Goal: Information Seeking & Learning: Learn about a topic

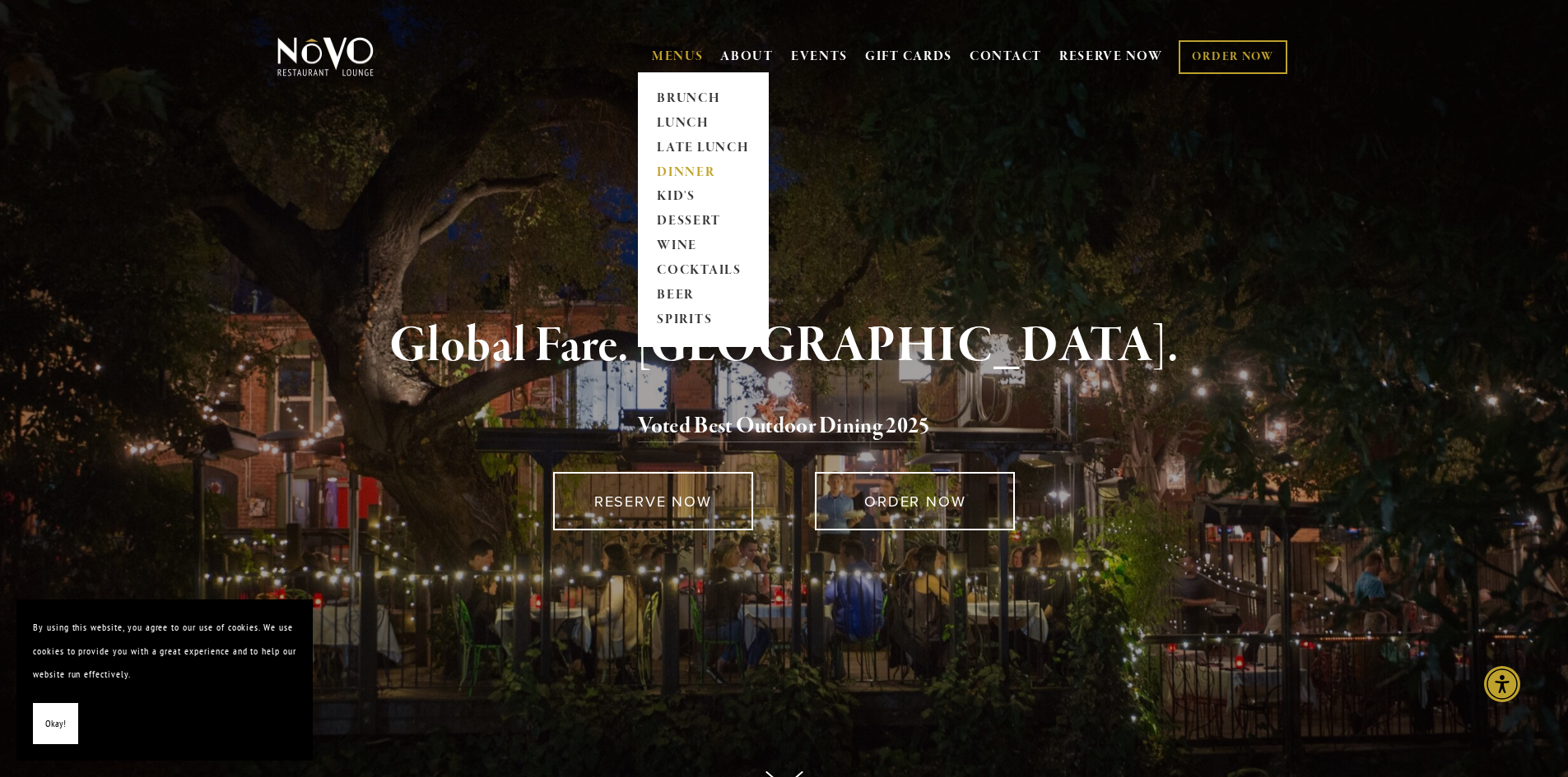
click at [683, 162] on link "DINNER" at bounding box center [703, 173] width 103 height 25
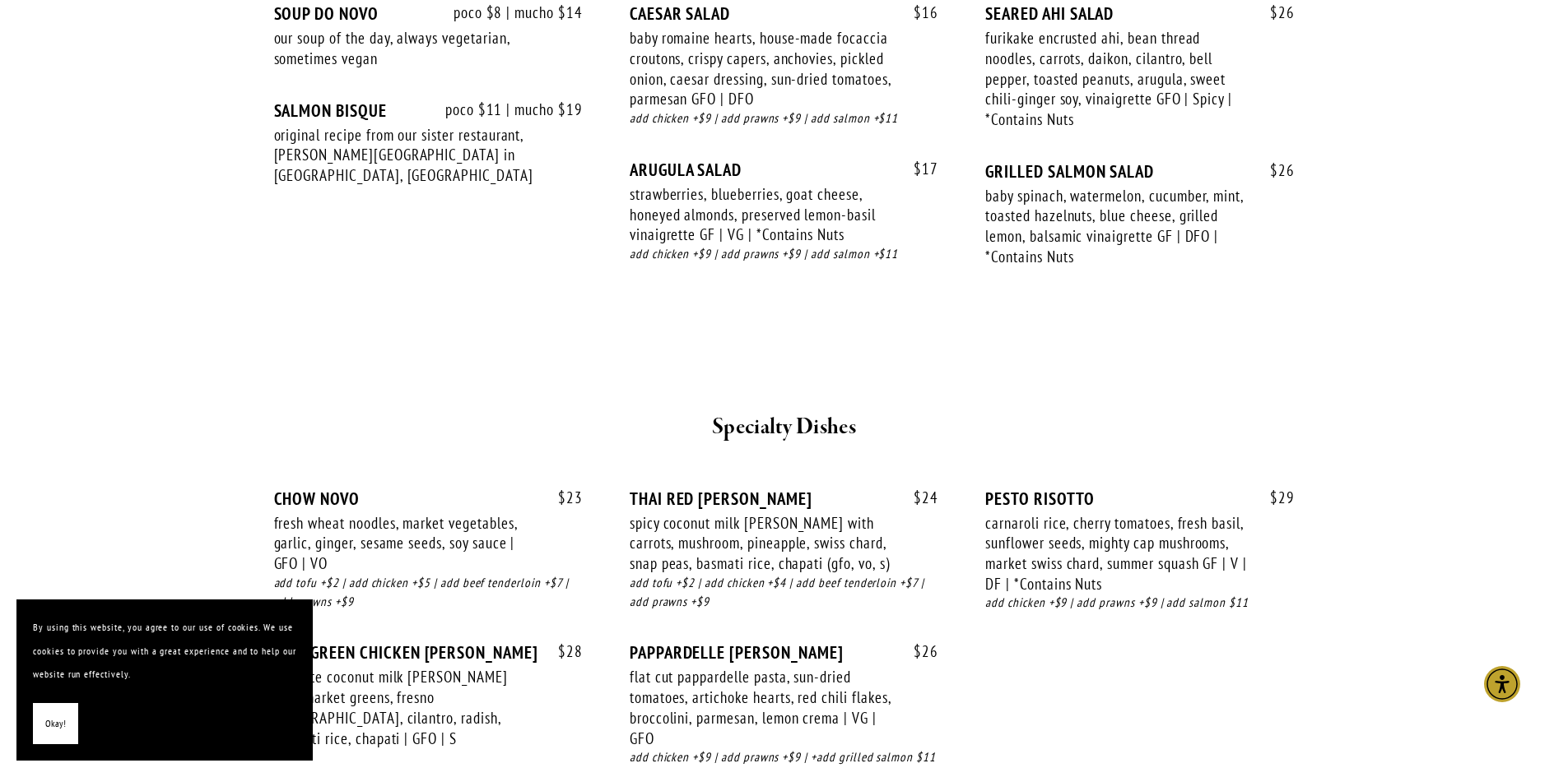
scroll to position [2139, 0]
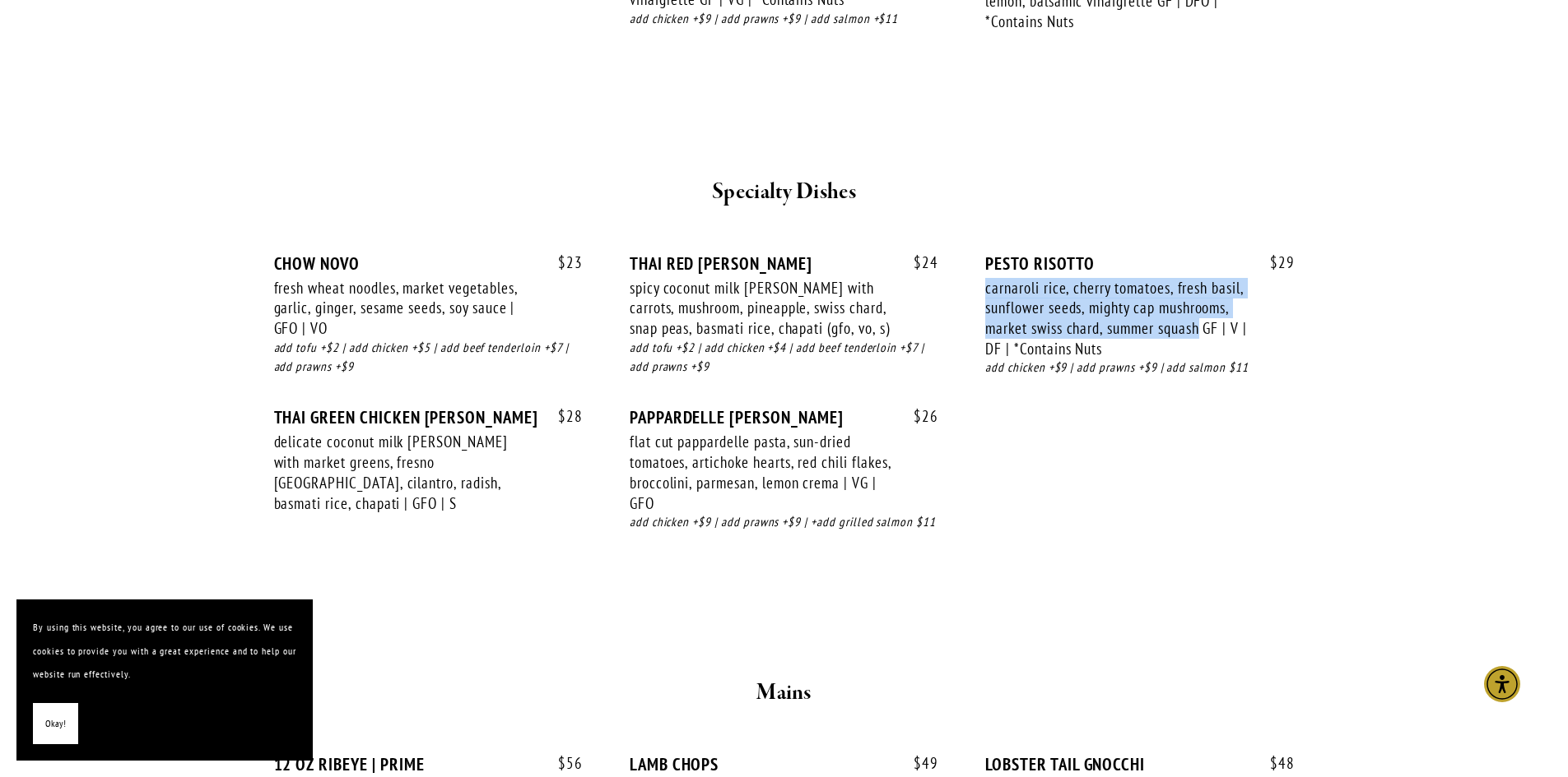
drag, startPoint x: 1203, startPoint y: 331, endPoint x: 986, endPoint y: 291, distance: 220.7
click at [986, 291] on div "carnaroli rice, cherry tomatoes, fresh basil, sunflower seeds, mighty cap mushr…" at bounding box center [1116, 319] width 262 height 82
copy div "carnaroli rice, cherry tomatoes, fresh basil, sunflower seeds, mighty cap mushr…"
click at [1069, 180] on h2 "Specialty Dishes" at bounding box center [784, 192] width 959 height 34
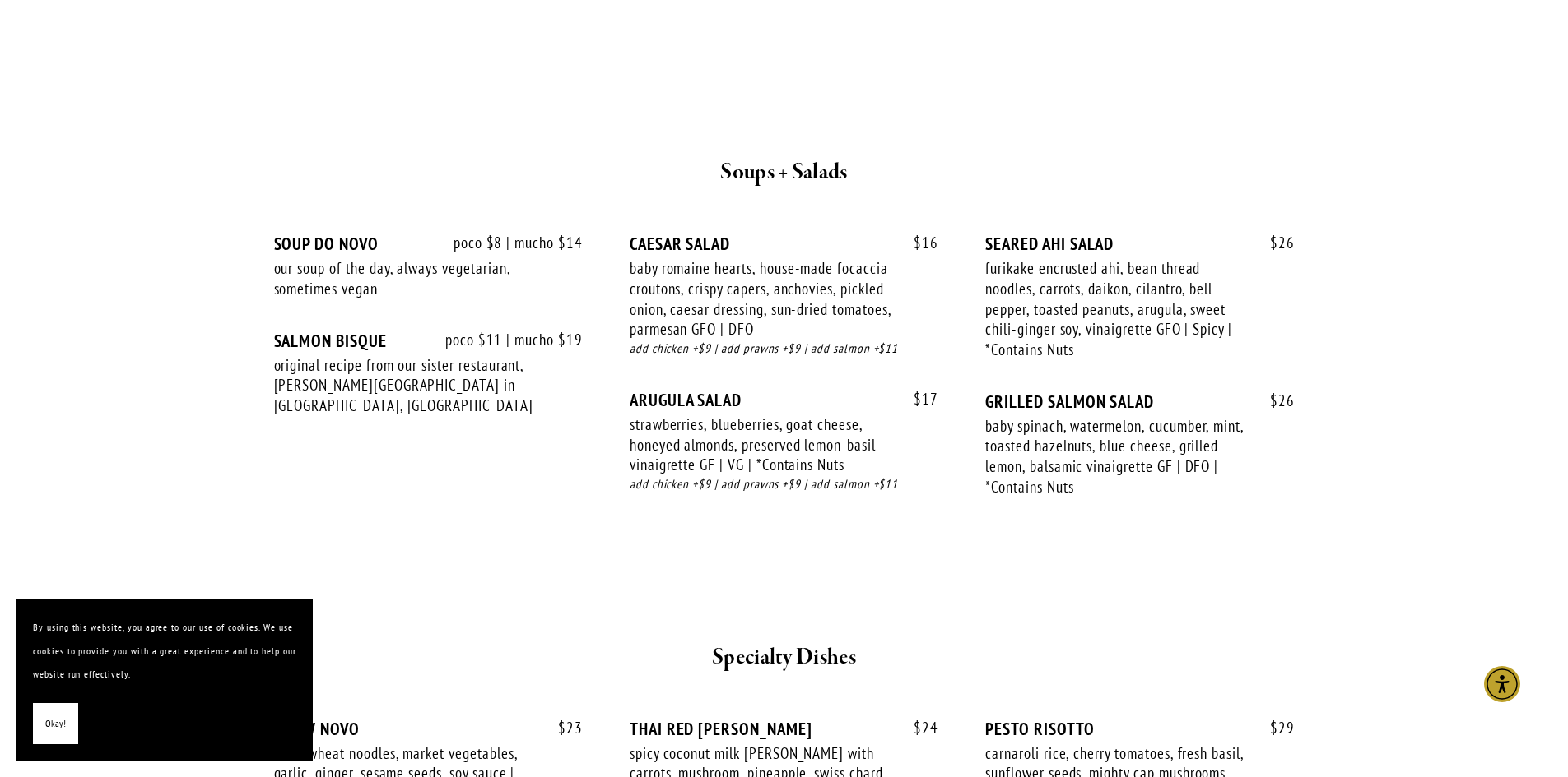
scroll to position [1645, 0]
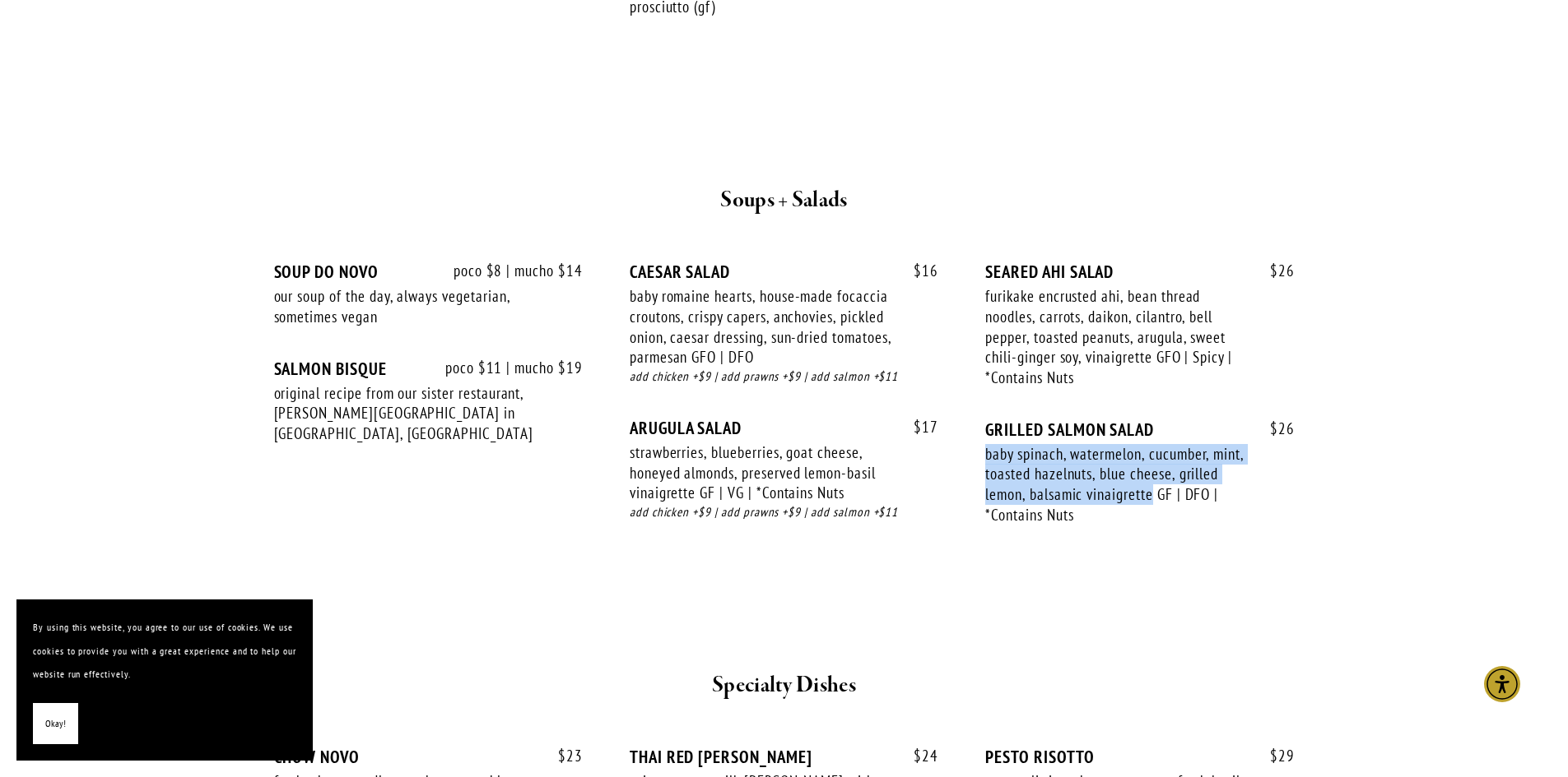
drag, startPoint x: 1153, startPoint y: 498, endPoint x: 976, endPoint y: 457, distance: 181.7
click at [976, 457] on div "poco $8 | mucho $14 SOUP DO NOVO our soup of the day, always vegetarian, someti…" at bounding box center [784, 408] width 1021 height 294
copy div "baby spinach, watermelon, cucumber, mint, toasted hazelnuts, blue cheese, grill…"
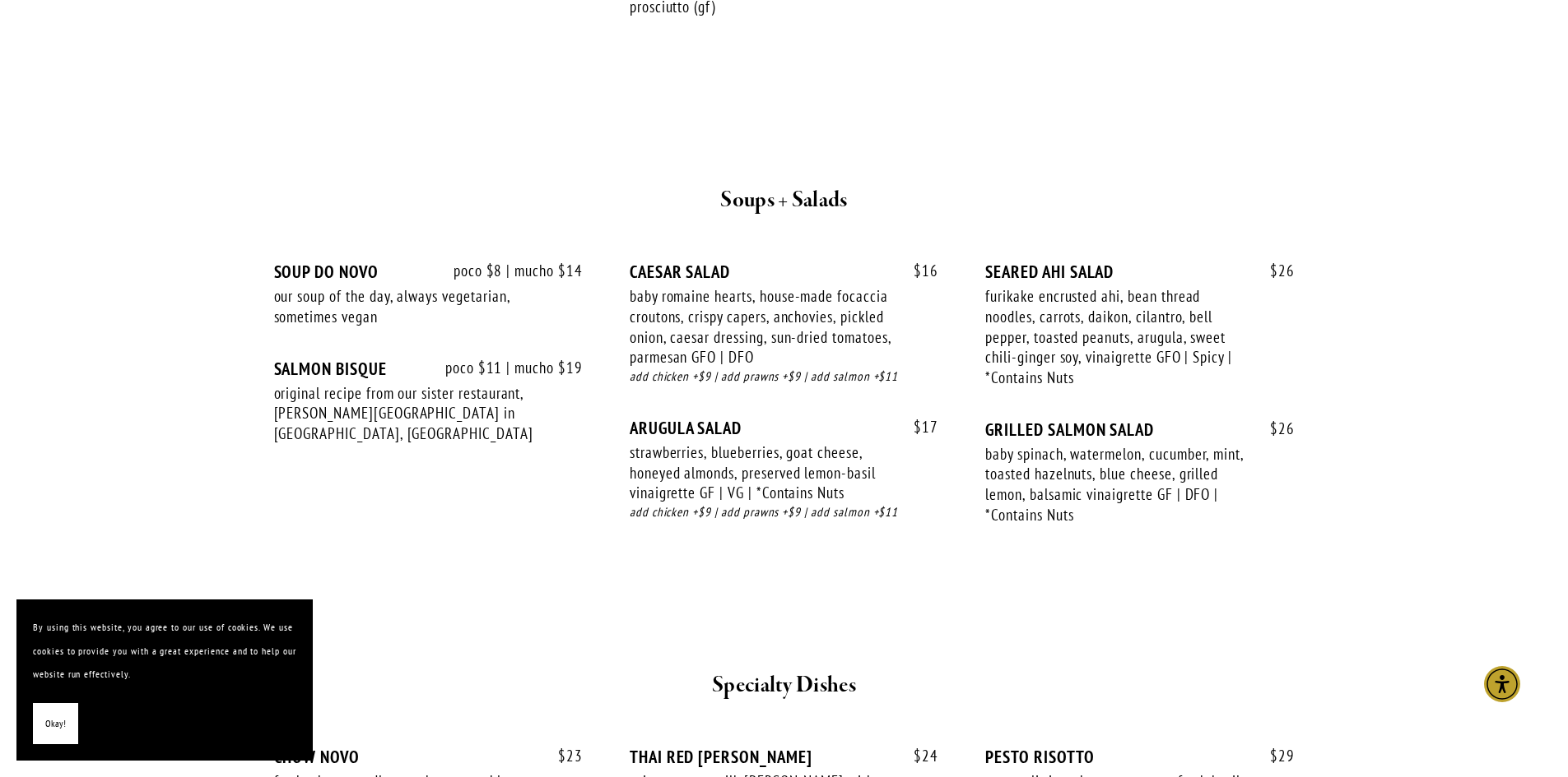
click at [1242, 142] on div at bounding box center [784, 130] width 987 height 79
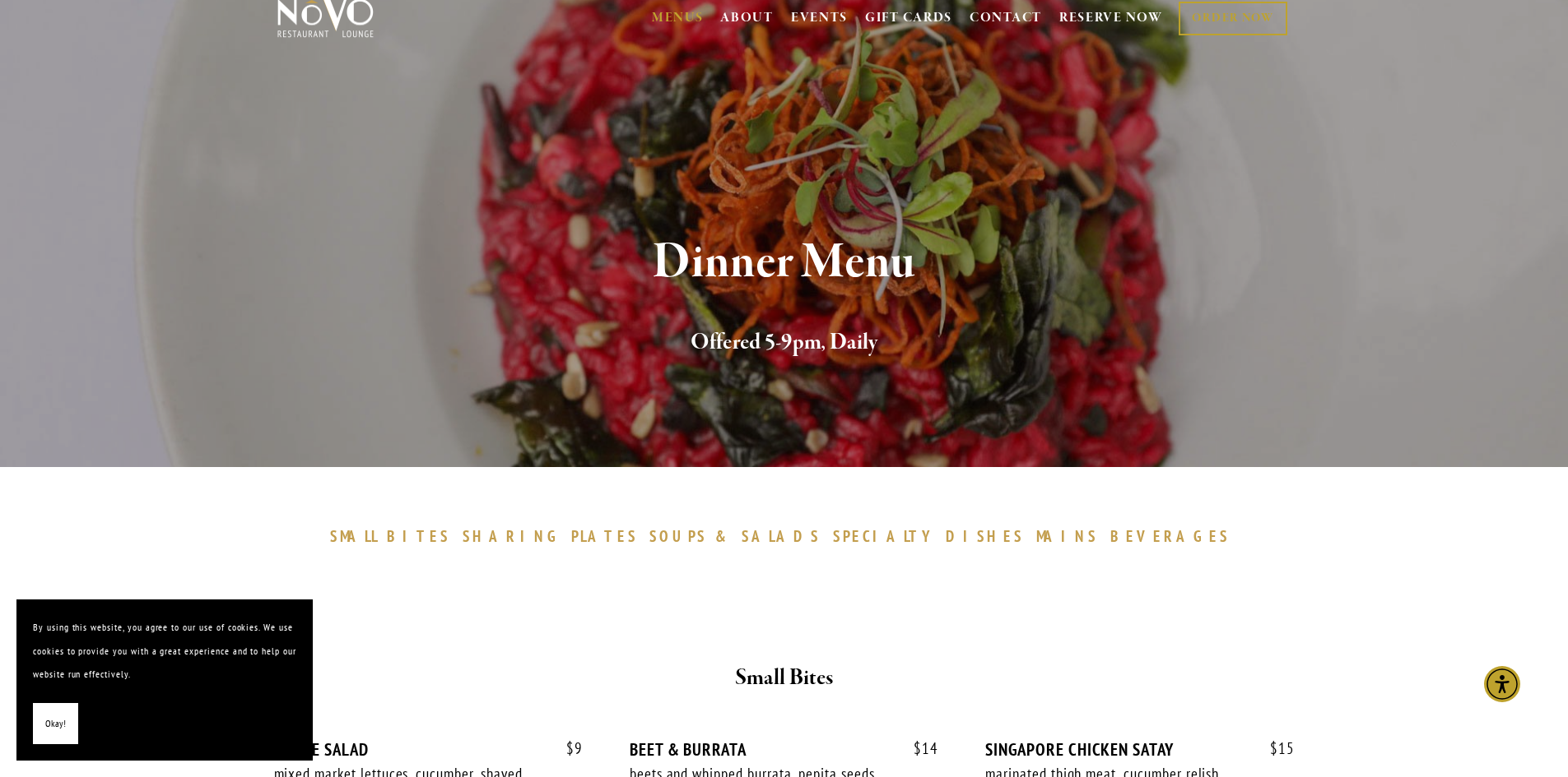
scroll to position [0, 0]
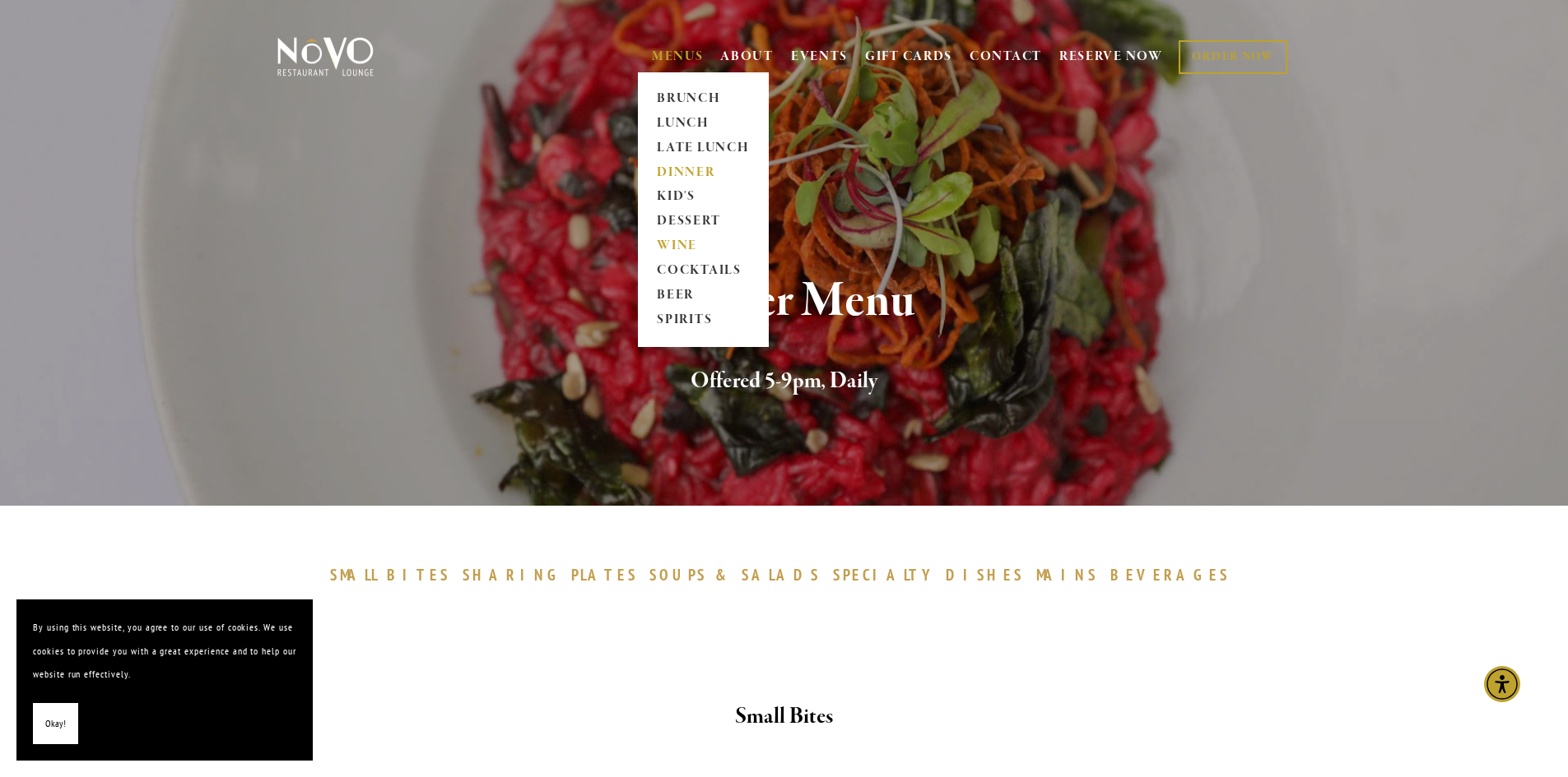
click at [683, 247] on link "WINE" at bounding box center [703, 247] width 103 height 25
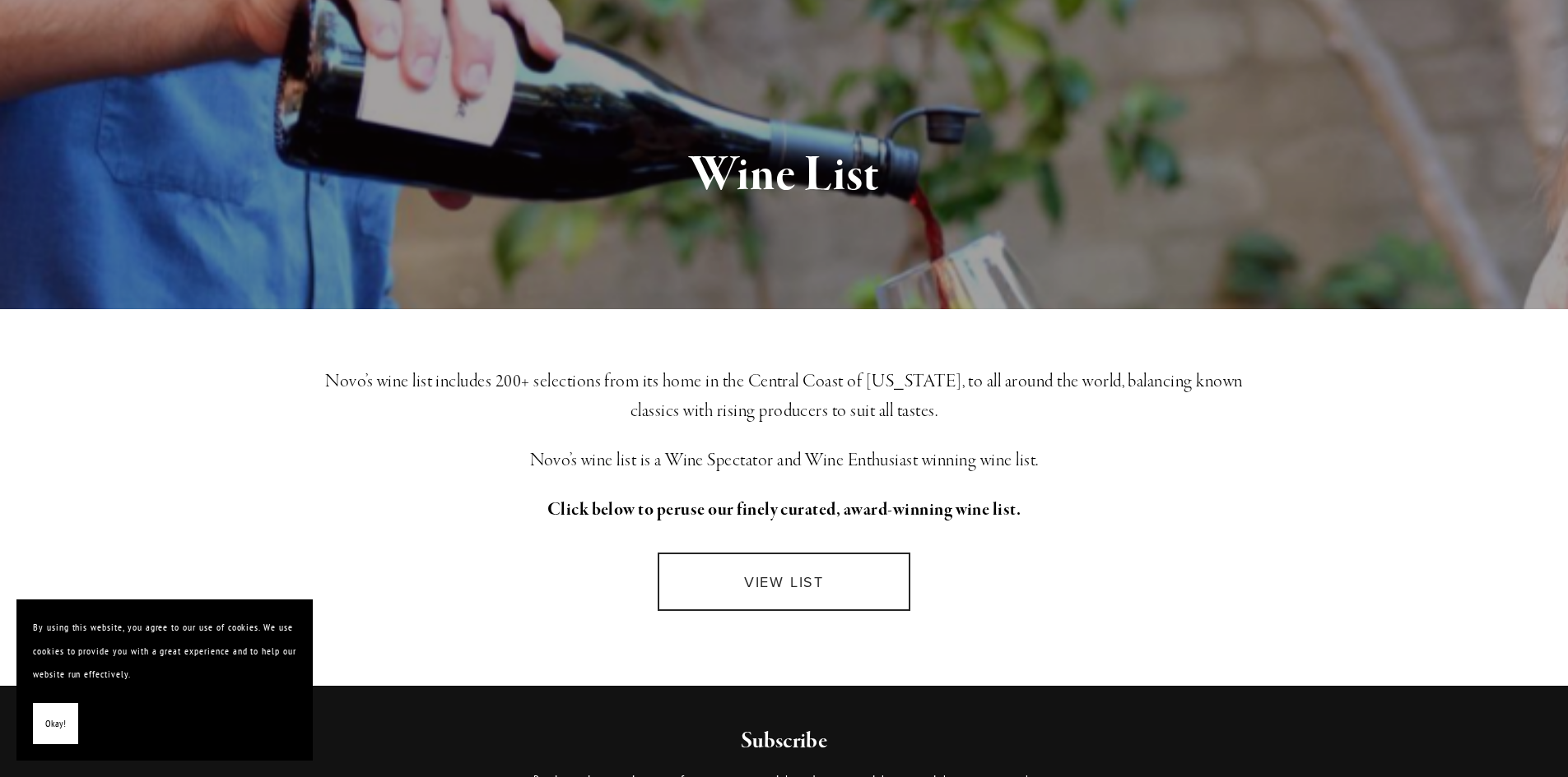
scroll to position [411, 0]
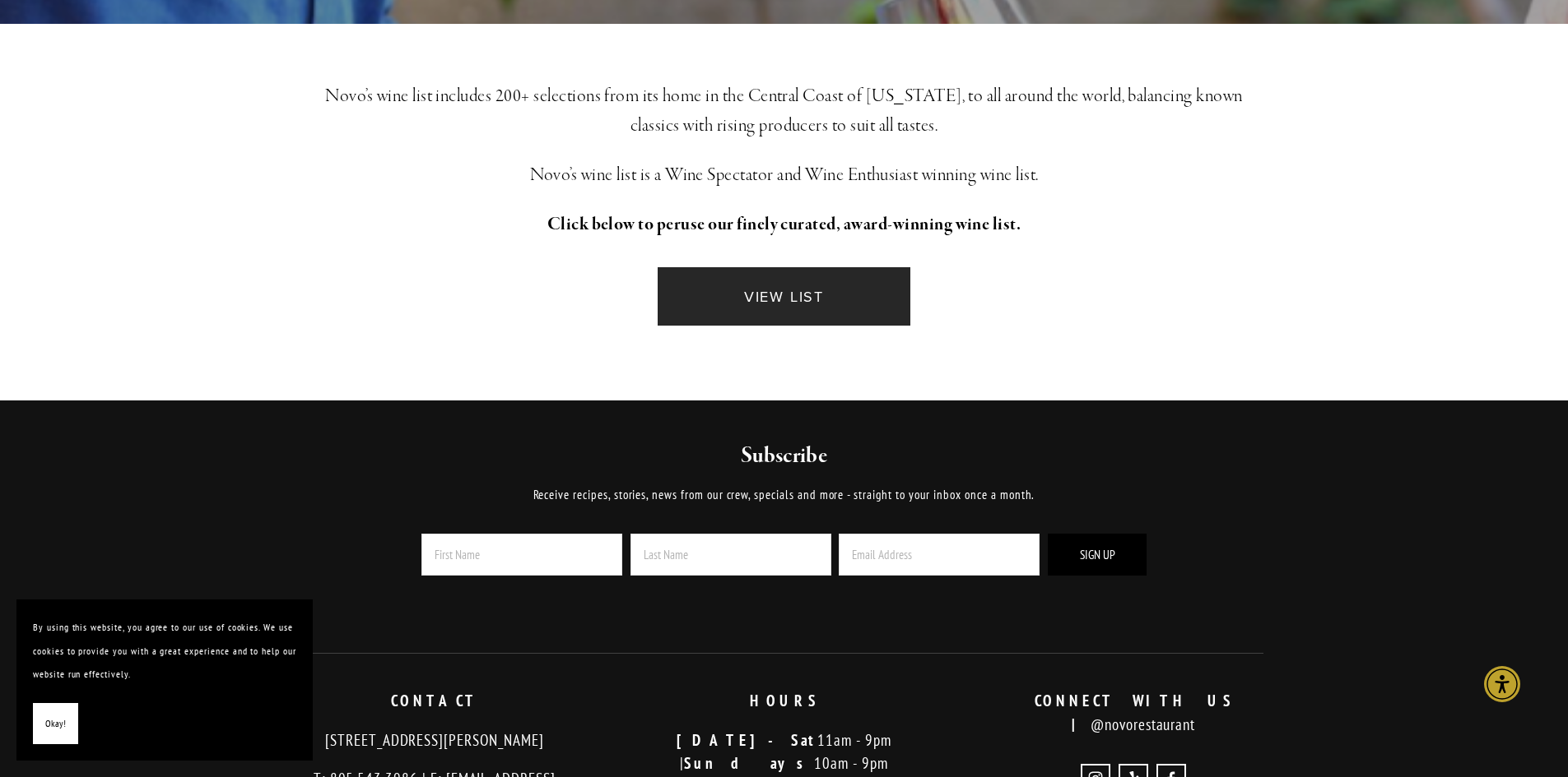
click at [843, 273] on link "VIEW LIST" at bounding box center [784, 296] width 252 height 59
